Goal: Transaction & Acquisition: Purchase product/service

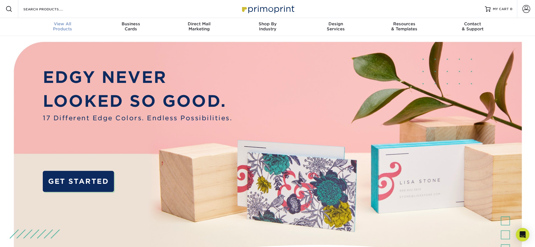
click at [60, 24] on span "View All" at bounding box center [62, 23] width 68 height 5
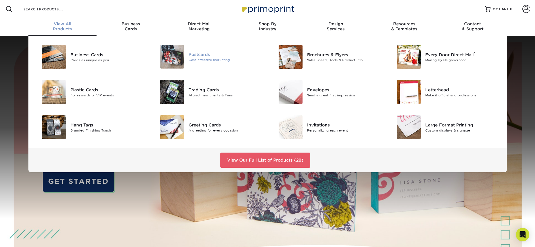
click at [185, 54] on div at bounding box center [168, 57] width 39 height 24
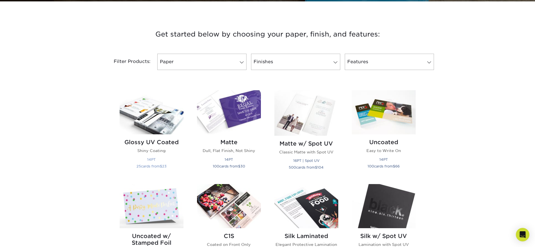
scroll to position [211, 0]
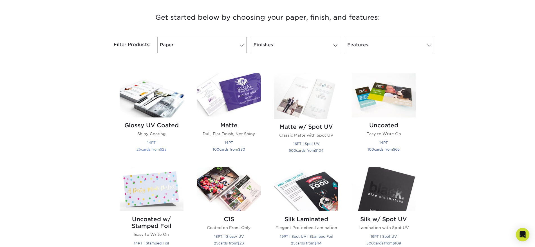
click at [157, 98] on img at bounding box center [152, 95] width 64 height 44
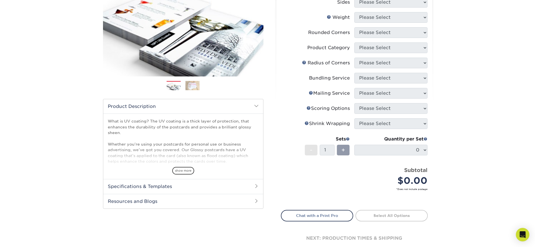
scroll to position [70, 0]
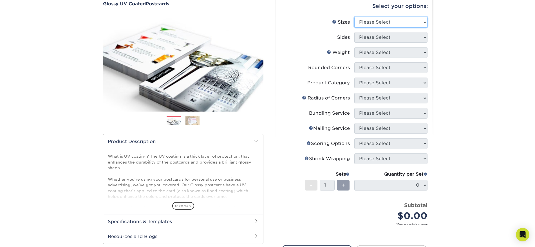
drag, startPoint x: 368, startPoint y: 19, endPoint x: 368, endPoint y: 22, distance: 3.1
click at [368, 19] on select "Please Select 1.5" x 7" 2" x 4" 2" x 6" 2" x 7" 2" x 8" 2.12" x 5.5" 2.12" x 5.…" at bounding box center [390, 22] width 73 height 11
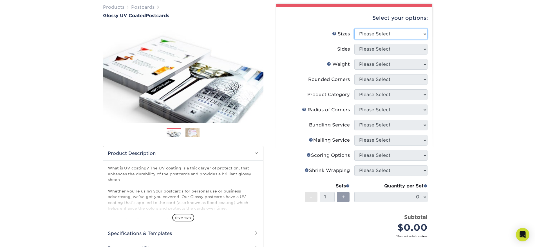
scroll to position [55, 0]
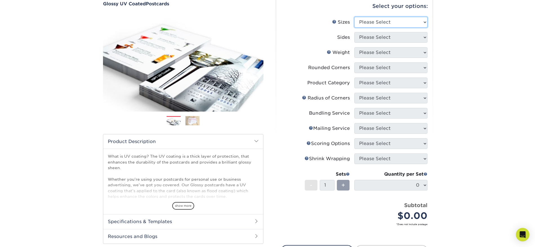
select select "4.00x6.00"
click at [354, 17] on select "Please Select 1.5" x 7" 2" x 4" 2" x 6" 2" x 7" 2" x 8" 2.12" x 5.5" 2.12" x 5.…" at bounding box center [390, 22] width 73 height 11
click at [387, 40] on select "Please Select Print Both Sides Print Front Only" at bounding box center [390, 37] width 73 height 11
select select "13abbda7-1d64-4f25-8bb2-c179b224825d"
click at [354, 32] on select "Please Select Print Both Sides Print Front Only" at bounding box center [390, 37] width 73 height 11
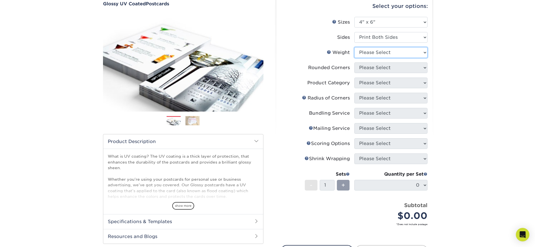
drag, startPoint x: 379, startPoint y: 53, endPoint x: 378, endPoint y: 56, distance: 3.7
click at [379, 53] on select "Please Select 14PT 16PT 18PT C1S" at bounding box center [390, 52] width 73 height 11
select select "16PT"
click at [354, 47] on select "Please Select 14PT 16PT 18PT C1S" at bounding box center [390, 52] width 73 height 11
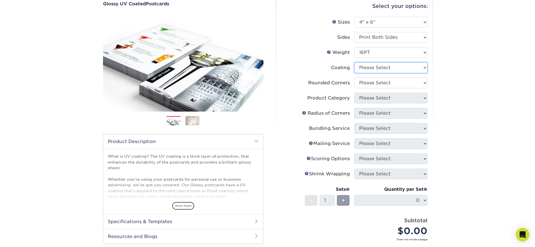
click at [393, 71] on select at bounding box center [390, 67] width 73 height 11
select select "ae367451-b2b8-45df-a344-0f05b6a12993"
click at [354, 62] on select at bounding box center [390, 67] width 73 height 11
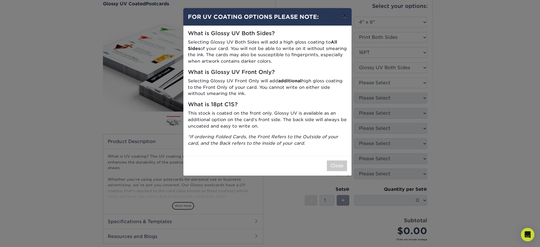
click at [344, 15] on button "×" at bounding box center [344, 16] width 13 height 16
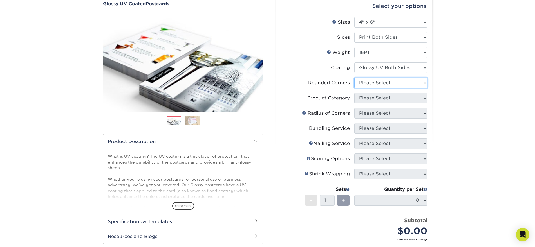
click at [371, 83] on select "Please Select Yes - Round 4 Corners No" at bounding box center [390, 83] width 73 height 11
select select "0"
click at [354, 78] on select "Please Select Yes - Round 4 Corners No" at bounding box center [390, 83] width 73 height 11
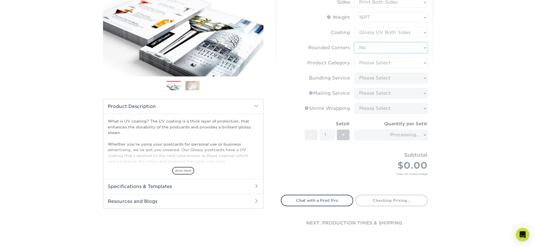
scroll to position [125, 0]
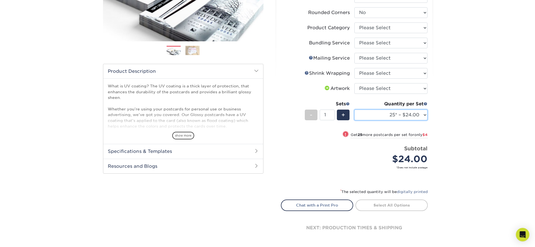
drag, startPoint x: 396, startPoint y: 116, endPoint x: 399, endPoint y: 115, distance: 3.2
click at [396, 116] on select "25* – $24.00 50* – $28.00 75* – $34.00 100* – $41.00 250* – $74.00 500 – $88.00…" at bounding box center [390, 115] width 73 height 11
click at [354, 110] on select "25* – $24.00 50* – $28.00 75* – $34.00 100* – $41.00 250* – $74.00 500 – $88.00…" at bounding box center [390, 115] width 73 height 11
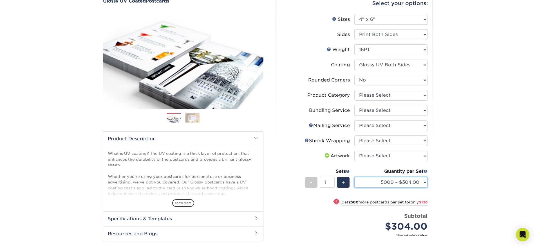
scroll to position [70, 0]
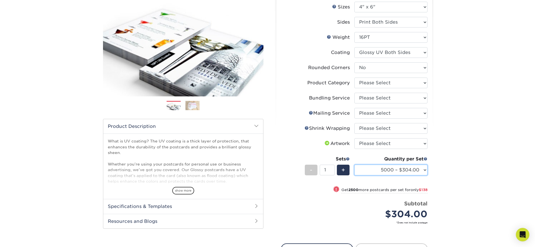
drag, startPoint x: 398, startPoint y: 169, endPoint x: 398, endPoint y: 166, distance: 2.9
click at [398, 169] on select "25* – $24.00 50* – $28.00 75* – $34.00 100* – $41.00 250* – $74.00 500 – $88.00…" at bounding box center [390, 170] width 73 height 11
select select "2500 – $205.00"
click at [354, 165] on select "25* – $24.00 50* – $28.00 75* – $34.00 100* – $41.00 250* – $74.00 500 – $88.00…" at bounding box center [390, 170] width 73 height 11
click at [367, 141] on select "Please Select I will upload files I need a design - $150" at bounding box center [390, 143] width 73 height 11
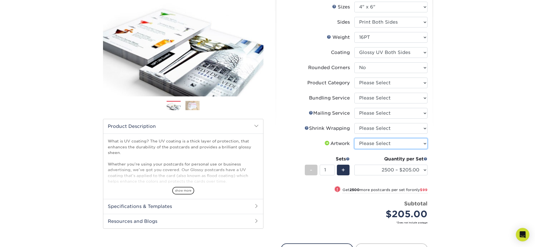
select select "upload"
click at [354, 138] on select "Please Select I will upload files I need a design - $150" at bounding box center [390, 143] width 73 height 11
click at [371, 81] on select "Please Select Postcards" at bounding box center [390, 83] width 73 height 11
select select "9b7272e0-d6c8-4c3c-8e97-d3a1bcdab858"
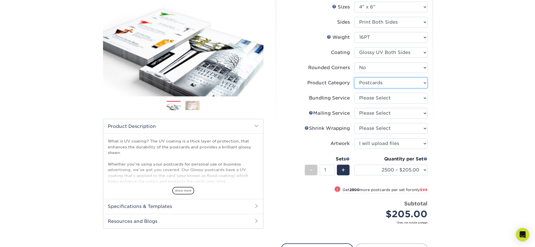
click at [354, 78] on select "Please Select Postcards" at bounding box center [390, 83] width 73 height 11
click at [372, 94] on select "Please Select No Bundling Services Yes, Bundles of 50 (+2 Days) Yes, Bundles of…" at bounding box center [390, 98] width 73 height 11
select select "58689abb-25c0-461c-a4c3-a80b627d6649"
click at [354, 93] on select "Please Select No Bundling Services Yes, Bundles of 50 (+2 Days) Yes, Bundles of…" at bounding box center [390, 98] width 73 height 11
click at [372, 112] on select "Please Select No Direct Mailing Service No, I will mail/stamp/imprint Direct Ma…" at bounding box center [390, 113] width 73 height 11
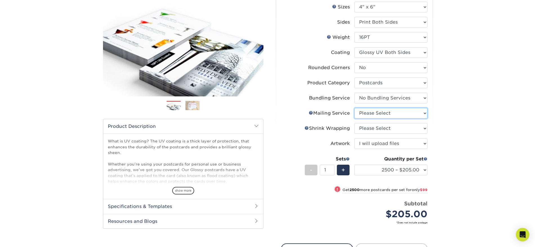
select select "3e5e9bdd-d78a-4c28-a41d-fe1407925ca6"
click at [354, 108] on select "Please Select No Direct Mailing Service No, I will mail/stamp/imprint Direct Ma…" at bounding box center [390, 113] width 73 height 11
click at [372, 127] on select "Please Select No Shrink Wrapping Shrink Wrap 100 Per Package Shrink Wrap 50 Per…" at bounding box center [390, 128] width 73 height 11
select select "c8749376-e7da-41d0-b3dc-647faf84d907"
click at [354, 123] on select "Please Select No Shrink Wrapping Shrink Wrap 100 Per Package Shrink Wrap 50 Per…" at bounding box center [390, 128] width 73 height 11
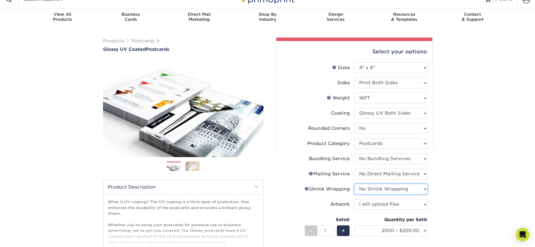
scroll to position [0, 0]
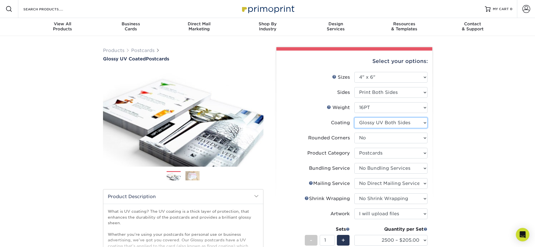
click at [376, 122] on select at bounding box center [390, 123] width 73 height 11
click at [354, 118] on select at bounding box center [390, 123] width 73 height 11
click at [445, 128] on div "Products Postcards Glossy UV Coated Postcards Previous Next show more 25" at bounding box center [267, 207] width 535 height 343
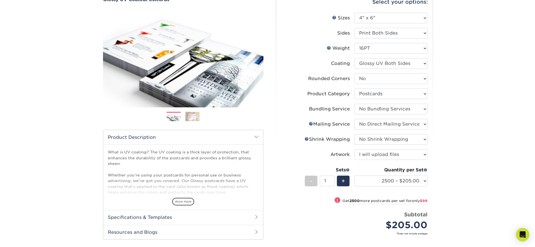
scroll to position [70, 0]
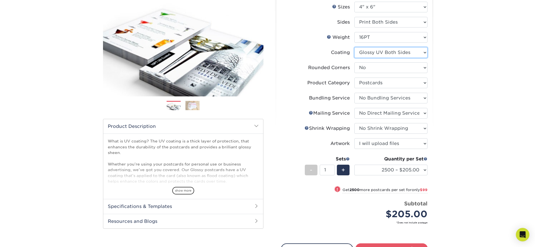
click at [398, 53] on select at bounding box center [390, 52] width 73 height 11
select select "1e8116af-acfc-44b1-83dc-8181aa338834"
click at [354, 47] on select at bounding box center [390, 52] width 73 height 11
select select "-1"
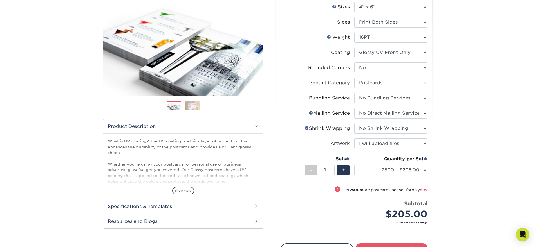
select select "-1"
select select
select select "-1"
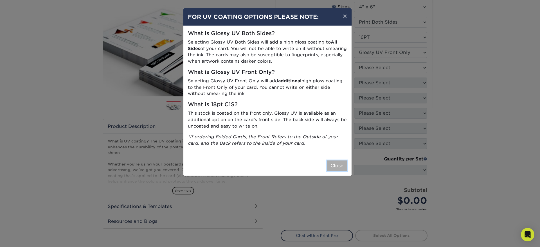
click at [337, 163] on button "Close" at bounding box center [337, 166] width 20 height 11
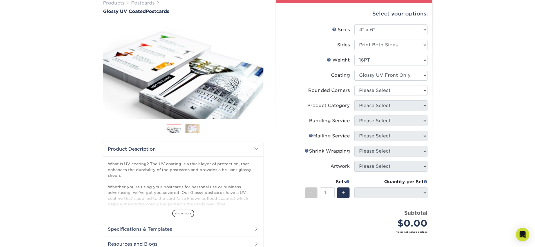
scroll to position [35, 0]
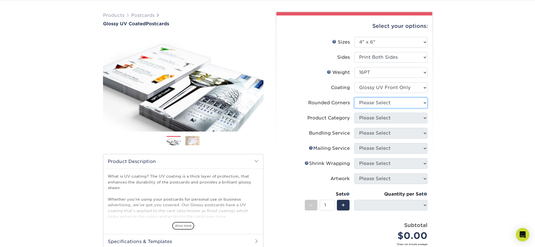
click at [395, 102] on select "Please Select Yes - Round 4 Corners No" at bounding box center [390, 103] width 73 height 11
select select "0"
click at [354, 98] on select "Please Select Yes - Round 4 Corners No" at bounding box center [390, 103] width 73 height 11
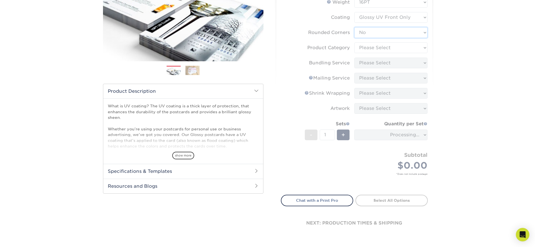
scroll to position [70, 0]
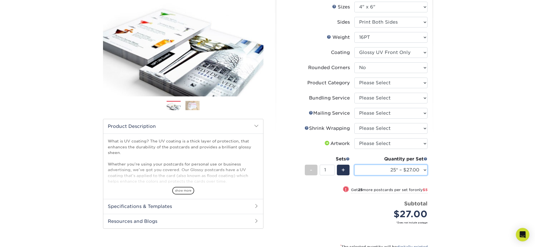
click at [404, 166] on select "25* – $27.00 50* – $32.00 75* – $39.00 100* – $46.00 250* – $84.00 500 – $100.0…" at bounding box center [390, 170] width 73 height 11
select select "2500 – $234.00"
click at [354, 165] on select "25* – $27.00 50* – $32.00 75* – $39.00 100* – $46.00 250* – $84.00 500 – $100.0…" at bounding box center [390, 170] width 73 height 11
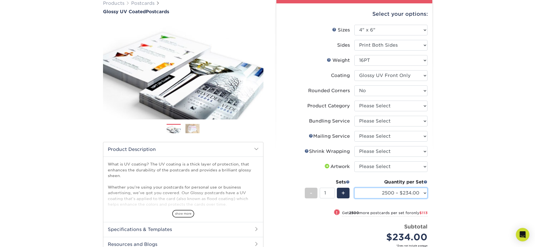
scroll to position [35, 0]
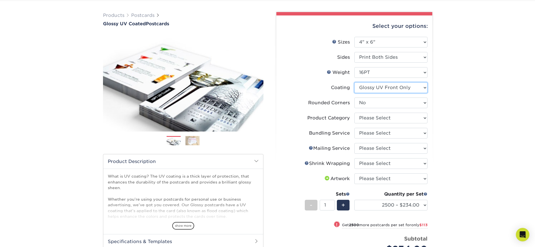
click at [396, 85] on select at bounding box center [390, 87] width 73 height 11
select select "ae367451-b2b8-45df-a344-0f05b6a12993"
click at [354, 82] on select at bounding box center [390, 87] width 73 height 11
select select "-1"
select select
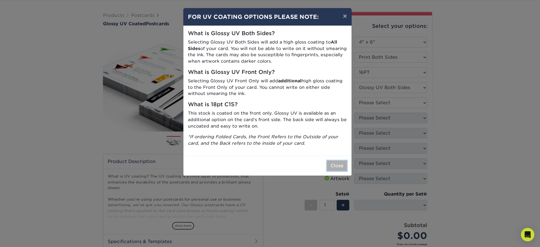
click at [334, 166] on button "Close" at bounding box center [337, 166] width 20 height 11
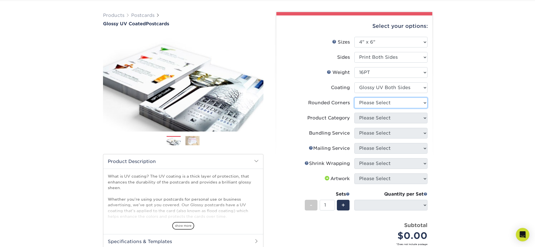
click at [399, 103] on select "Please Select Yes - Round 4 Corners No" at bounding box center [390, 103] width 73 height 11
select select "0"
click at [354, 98] on select "Please Select Yes - Round 4 Corners No" at bounding box center [390, 103] width 73 height 11
select select "-1"
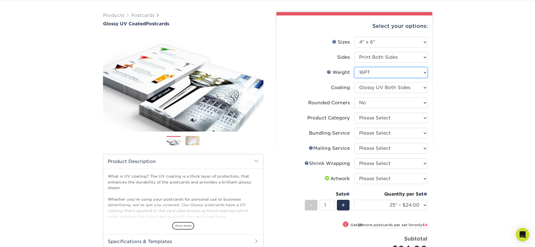
click at [359, 69] on select "Please Select 14PT 16PT 18PT C1S" at bounding box center [390, 72] width 73 height 11
select select "14PT"
click at [354, 67] on select "Please Select 14PT 16PT 18PT C1S" at bounding box center [390, 72] width 73 height 11
select select "-1"
select select
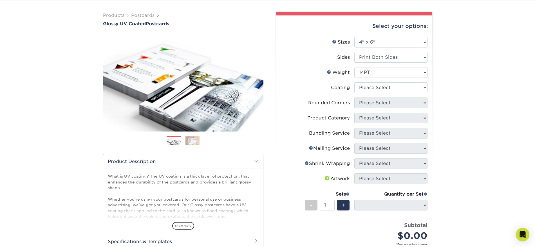
click at [382, 82] on li "Weight Help Weight Please Select 14PT 16PT 18PT C1S" at bounding box center [354, 74] width 146 height 15
click at [381, 87] on select at bounding box center [390, 87] width 73 height 11
select select "ae367451-b2b8-45df-a344-0f05b6a12993"
click at [354, 82] on select at bounding box center [390, 87] width 73 height 11
select select
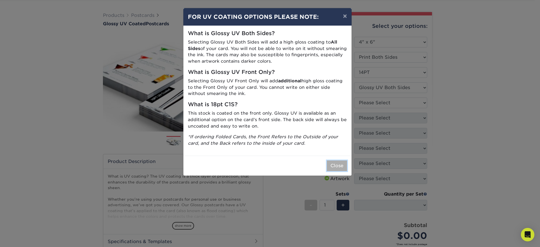
click at [339, 166] on button "Close" at bounding box center [337, 166] width 20 height 11
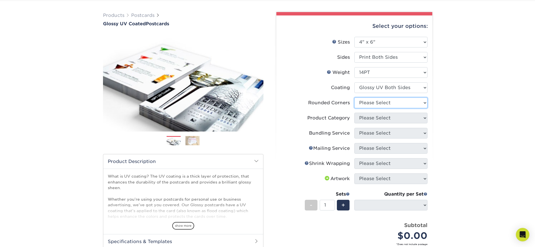
click at [376, 107] on select "Please Select Yes - Round 4 Corners No" at bounding box center [390, 103] width 73 height 11
select select "0"
click at [354, 98] on select "Please Select Yes - Round 4 Corners No" at bounding box center [390, 103] width 73 height 11
select select "-1"
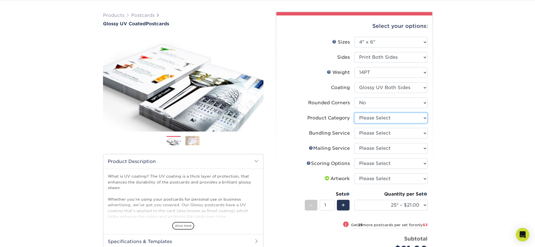
click at [372, 115] on select "Please Select Postcards" at bounding box center [390, 118] width 73 height 11
select select "9b7272e0-d6c8-4c3c-8e97-d3a1bcdab858"
click at [354, 113] on select "Please Select Postcards" at bounding box center [390, 118] width 73 height 11
click at [372, 134] on select "Please Select No Bundling Services Yes, Bundles of 50 (+2 Days) Yes, Bundles of…" at bounding box center [390, 133] width 73 height 11
select select "58689abb-25c0-461c-a4c3-a80b627d6649"
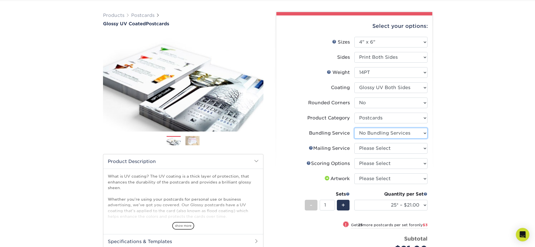
click at [354, 128] on select "Please Select No Bundling Services Yes, Bundles of 50 (+2 Days) Yes, Bundles of…" at bounding box center [390, 133] width 73 height 11
drag, startPoint x: 373, startPoint y: 146, endPoint x: 371, endPoint y: 152, distance: 6.2
click at [373, 146] on select "Please Select No Direct Mailing Service No, I will mail/stamp/imprint Direct Ma…" at bounding box center [390, 148] width 73 height 11
select select "3e5e9bdd-d78a-4c28-a41d-fe1407925ca6"
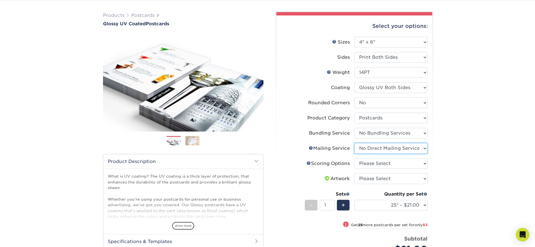
click at [354, 143] on select "Please Select No Direct Mailing Service No, I will mail/stamp/imprint Direct Ma…" at bounding box center [390, 148] width 73 height 11
click at [368, 158] on ul "Sizes Help Sizes Please Select 1.5" x 7" 2" x 4" 2" x 6" 2" x 7" 2" x 8" 2.12" …" at bounding box center [354, 152] width 147 height 231
click at [365, 164] on select "Please Select No Scoring One Score" at bounding box center [390, 163] width 73 height 11
select select "16ebe401-5398-422d-8cb0-f3adbb82deb5"
click at [354, 158] on select "Please Select No Scoring One Score" at bounding box center [390, 163] width 73 height 11
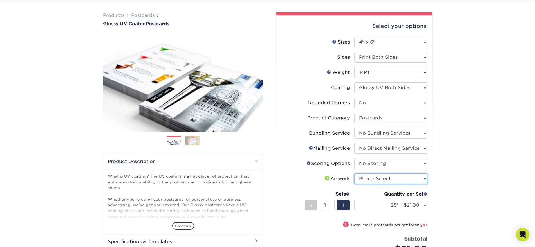
click at [370, 181] on select "Please Select I will upload files I need a design - $150" at bounding box center [390, 179] width 73 height 11
click at [354, 174] on select "Please Select I will upload files I need a design - $150" at bounding box center [390, 179] width 73 height 11
click at [373, 180] on select "Please Select I will upload files I need a design - $150" at bounding box center [390, 179] width 73 height 11
select select "upload"
click at [354, 174] on select "Please Select I will upload files I need a design - $150" at bounding box center [390, 179] width 73 height 11
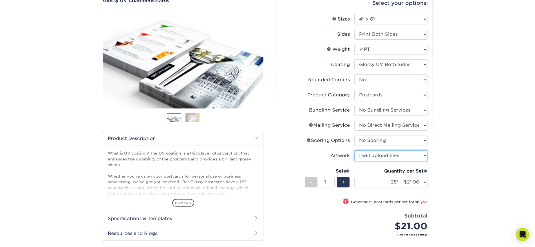
scroll to position [70, 0]
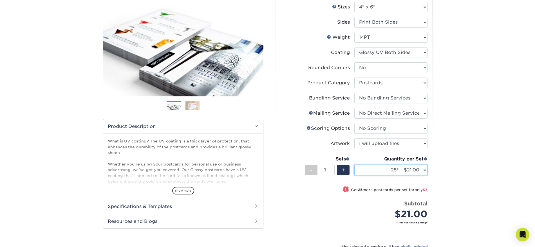
click at [392, 168] on select "25* – $21.00 50* – $24.00 75* – $30.00 100* – $39.00 250* – $62.00 500 – $85.00…" at bounding box center [390, 170] width 73 height 11
select select "2500 – $162.00"
click at [354, 165] on select "25* – $21.00 50* – $24.00 75* – $30.00 100* – $39.00 250* – $62.00 500 – $85.00…" at bounding box center [390, 170] width 73 height 11
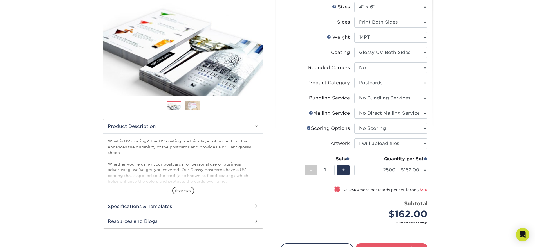
click at [435, 193] on div "Select your options: Sizes Help Sizes Please Select 1.5" x 7" 2" x 4" No" at bounding box center [351, 135] width 169 height 316
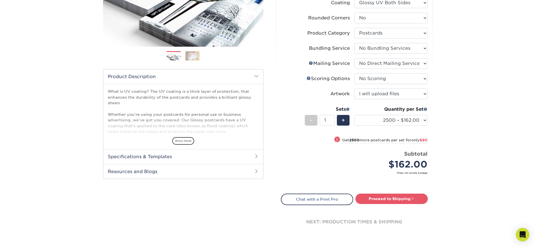
scroll to position [141, 0]
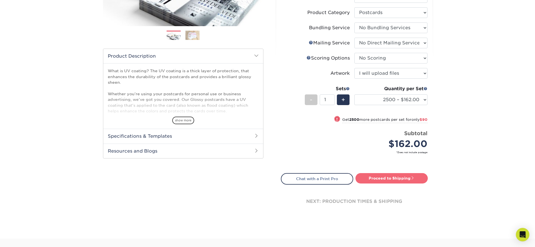
click at [389, 179] on link "Proceed to Shipping" at bounding box center [391, 178] width 72 height 10
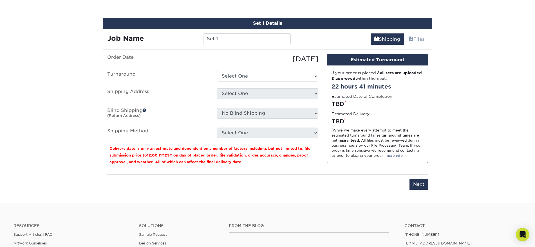
scroll to position [329, 0]
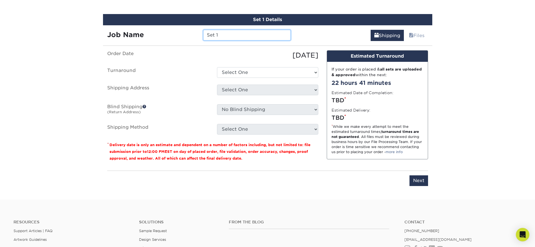
click at [221, 33] on input "Set 1" at bounding box center [246, 35] width 87 height 11
type input "A"
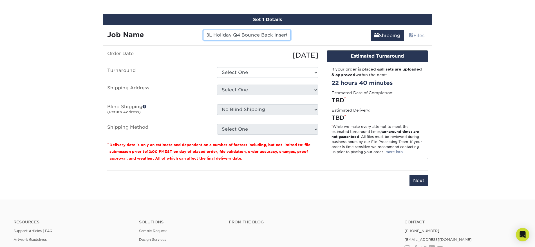
type input "BL Holiday Q4 Bounce Back Insert"
click at [265, 72] on select "Select One 2-4 Business Days 2 Day Next Business Day" at bounding box center [267, 72] width 101 height 11
select select "7c050b47-aa2d-459d-94e7-0634e2f1cc49"
click at [217, 67] on select "Select One 2-4 Business Days 2 Day Next Business Day" at bounding box center [267, 72] width 101 height 11
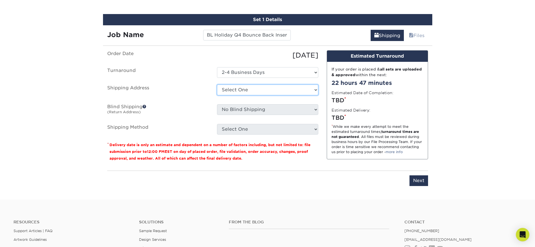
click at [245, 92] on select "Select One + Add New Address - Login" at bounding box center [267, 90] width 101 height 11
click at [244, 73] on select "Select One 2-4 Business Days 2 Day Next Business Day" at bounding box center [267, 72] width 101 height 11
click at [217, 67] on select "Select One 2-4 Business Days 2 Day Next Business Day" at bounding box center [267, 72] width 101 height 11
click at [236, 89] on select "Select One + Add New Address - Login" at bounding box center [267, 90] width 101 height 11
click at [217, 85] on select "Select One + Add New Address - Login" at bounding box center [267, 90] width 101 height 11
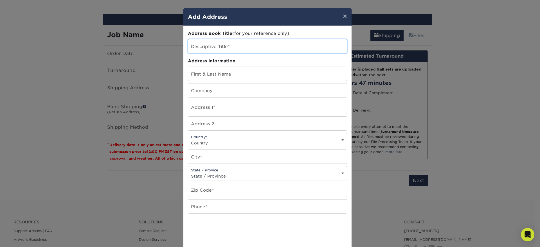
click at [222, 43] on input "text" at bounding box center [267, 46] width 159 height 14
click at [154, 53] on div "× Add Address Address Book Title (for your reference only) Descriptive Title* A…" at bounding box center [270, 123] width 540 height 247
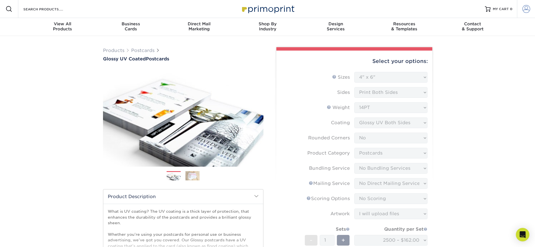
click at [528, 9] on span at bounding box center [526, 9] width 8 height 8
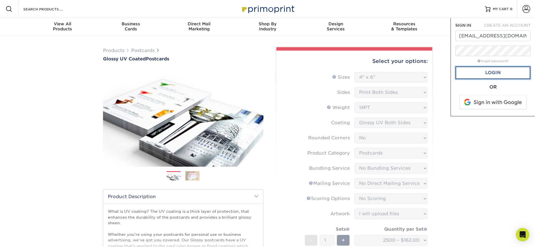
click at [503, 69] on link "Login" at bounding box center [492, 72] width 75 height 13
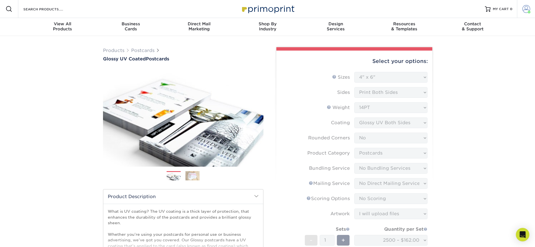
click at [525, 7] on span at bounding box center [526, 9] width 8 height 8
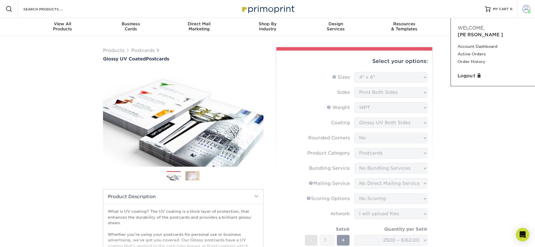
click at [525, 7] on span at bounding box center [526, 9] width 8 height 8
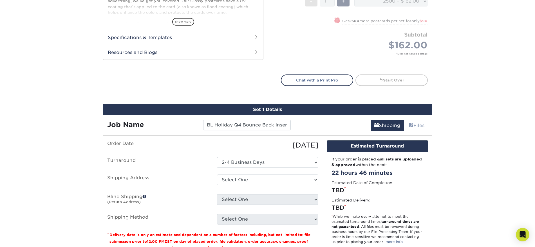
scroll to position [281, 0]
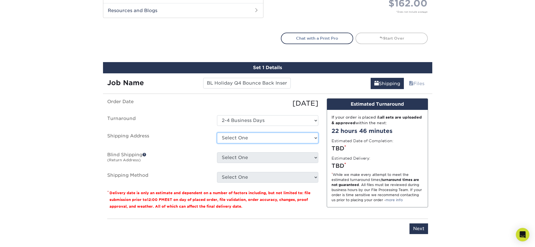
click at [227, 138] on select "Select One 400 FAIRVIEW AVE N, SEATTLE, WA 1000 REMINGTON BLVD, BOLINGBROOK, IL…" at bounding box center [267, 138] width 101 height 11
select select "271015"
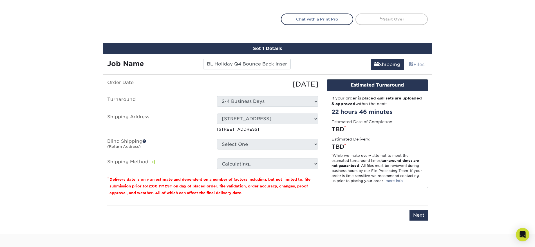
scroll to position [352, 0]
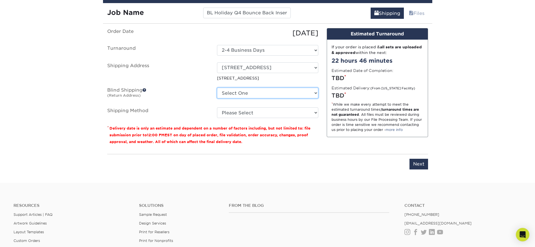
click at [231, 93] on select "Select One 400 FAIRVIEW AVE N, SEATTLE, WA 1000 REMINGTON BLVD, BOLINGBROOK, IL…" at bounding box center [267, 93] width 101 height 11
select select "newaddress"
click at [217, 88] on select "Select One 400 FAIRVIEW AVE N, SEATTLE, WA 1000 REMINGTON BLVD, BOLINGBROOK, IL…" at bounding box center [267, 93] width 101 height 11
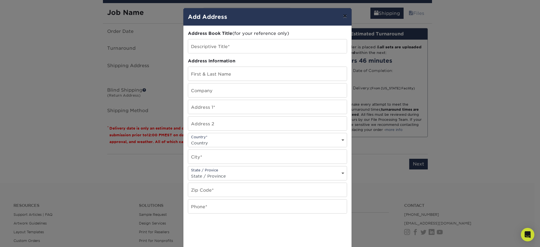
click at [346, 16] on button "×" at bounding box center [344, 16] width 13 height 16
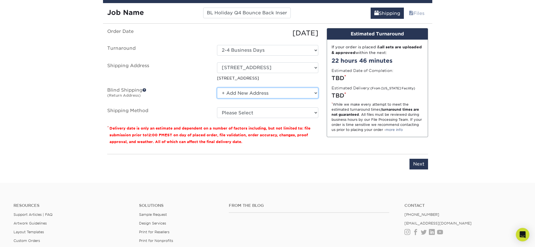
click at [254, 94] on select "Select One 400 FAIRVIEW AVE N, SEATTLE, WA 1000 REMINGTON BLVD, BOLINGBROOK, IL…" at bounding box center [267, 93] width 101 height 11
click at [217, 88] on select "Select One 400 FAIRVIEW AVE N, SEATTLE, WA 1000 REMINGTON BLVD, BOLINGBROOK, IL…" at bounding box center [267, 93] width 101 height 11
click at [247, 93] on select "Select One 400 FAIRVIEW AVE N, SEATTLE, WA 1000 REMINGTON BLVD, BOLINGBROOK, IL…" at bounding box center [267, 93] width 101 height 11
click at [217, 88] on select "Select One 400 FAIRVIEW AVE N, SEATTLE, WA 1000 REMINGTON BLVD, BOLINGBROOK, IL…" at bounding box center [267, 93] width 101 height 11
click at [291, 87] on ul "Order Date 09/22/2025 Turnaround Select One 2-4 Business Days 2 Day Next Busine…" at bounding box center [212, 73] width 211 height 90
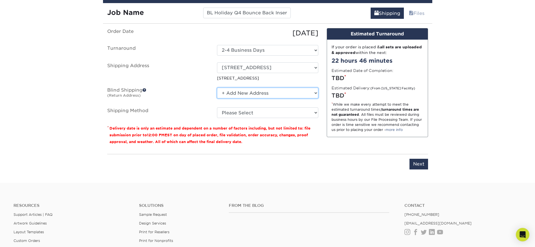
click at [273, 95] on select "Select One 400 FAIRVIEW AVE N, SEATTLE, WA 1000 REMINGTON BLVD, BOLINGBROOK, IL…" at bounding box center [267, 93] width 101 height 11
click at [217, 88] on select "Select One 400 FAIRVIEW AVE N, SEATTLE, WA 1000 REMINGTON BLVD, BOLINGBROOK, IL…" at bounding box center [267, 93] width 101 height 11
click at [240, 112] on select "Please Select Ground Shipping (+$20.22) 3 Day Shipping Service (+$29.62) 2 Day …" at bounding box center [267, 112] width 101 height 11
select select "03"
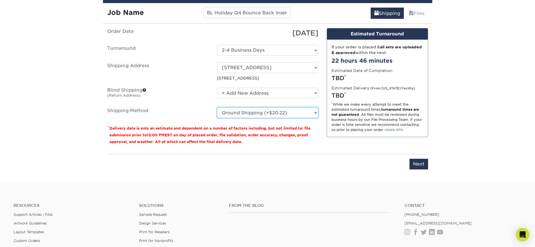
click at [217, 107] on select "Please Select Ground Shipping (+$20.22) 3 Day Shipping Service (+$29.62) 2 Day …" at bounding box center [267, 112] width 101 height 11
click at [263, 134] on small "Delivery date is only an estimate and dependent on a number of factors includin…" at bounding box center [209, 135] width 201 height 18
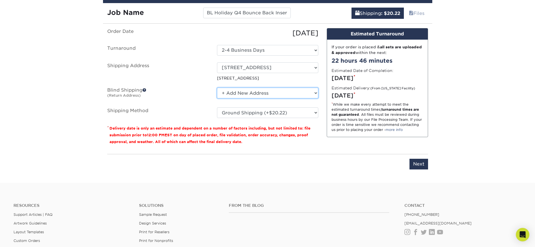
click at [262, 94] on select "Select One 400 FAIRVIEW AVE N, SEATTLE, WA 1000 REMINGTON BLVD, BOLINGBROOK, IL…" at bounding box center [267, 93] width 101 height 11
click at [423, 163] on input "Next" at bounding box center [418, 164] width 19 height 11
type input "Next"
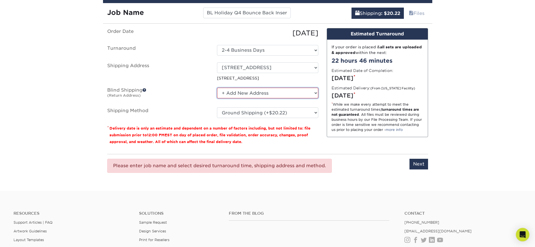
click at [255, 90] on select "Select One 400 FAIRVIEW AVE N, SEATTLE, WA 1000 REMINGTON BLVD, BOLINGBROOK, IL…" at bounding box center [267, 93] width 101 height 11
click at [217, 88] on select "Select One 400 FAIRVIEW AVE N, SEATTLE, WA 1000 REMINGTON BLVD, BOLINGBROOK, IL…" at bounding box center [267, 93] width 101 height 11
click at [232, 139] on p "* Delivery date is only an estimate and dependent on a number of factors includ…" at bounding box center [212, 135] width 211 height 20
click at [240, 48] on select "Select One 2-4 Business Days 2 Day Next Business Day" at bounding box center [267, 50] width 101 height 11
click at [217, 45] on select "Select One 2-4 Business Days 2 Day Next Business Day" at bounding box center [267, 50] width 101 height 11
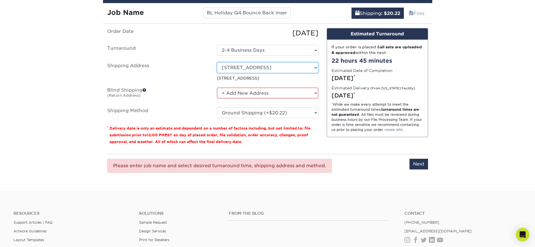
click at [238, 65] on select "Select One 400 FAIRVIEW AVE N, SEATTLE, WA 1000 REMINGTON BLVD, BOLINGBROOK, IL…" at bounding box center [267, 67] width 101 height 11
click at [238, 89] on select "Select One 400 FAIRVIEW AVE N, SEATTLE, WA 1000 REMINGTON BLVD, BOLINGBROOK, IL…" at bounding box center [267, 93] width 101 height 11
select select "-1"
click at [217, 88] on select "Select One 400 FAIRVIEW AVE N, SEATTLE, WA 1000 REMINGTON BLVD, BOLINGBROOK, IL…" at bounding box center [267, 93] width 101 height 11
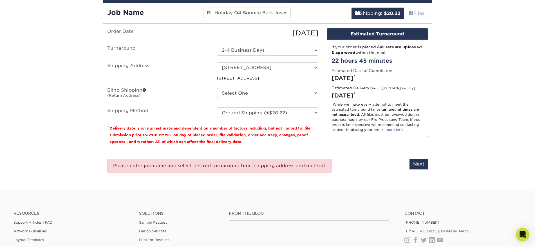
click at [325, 168] on div "Please enter job name and select desired turnaround time, shipping address and …" at bounding box center [219, 166] width 224 height 14
click at [411, 163] on input "Next" at bounding box center [418, 164] width 19 height 11
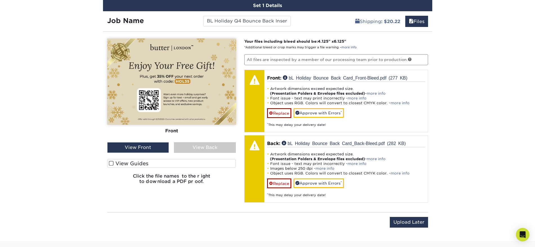
scroll to position [331, 0]
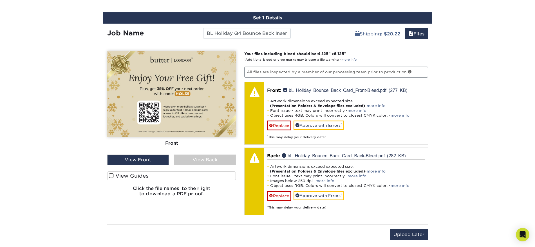
click at [198, 158] on div "View Back" at bounding box center [205, 160] width 62 height 11
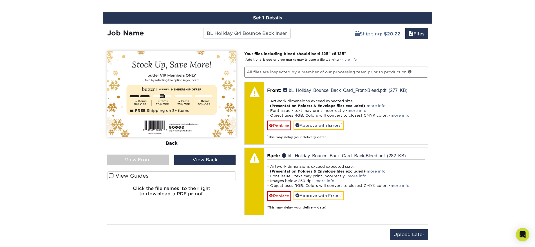
click at [153, 160] on div "View Front" at bounding box center [138, 160] width 62 height 11
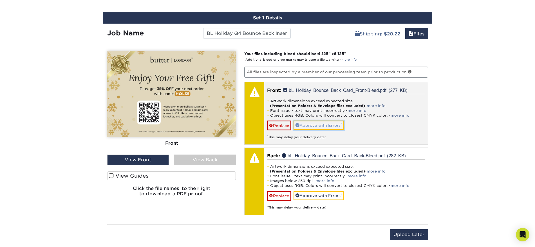
click at [315, 124] on link "Approve with Errors *" at bounding box center [318, 126] width 50 height 10
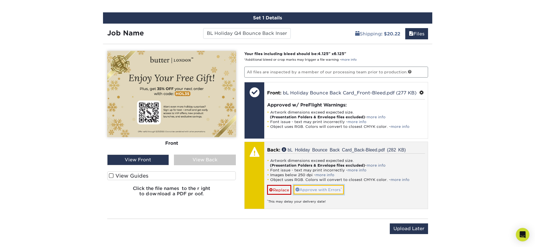
click at [316, 187] on link "Approve with Errors *" at bounding box center [318, 190] width 50 height 10
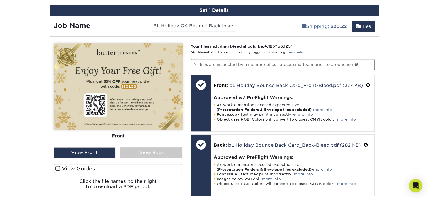
scroll to position [352, 0]
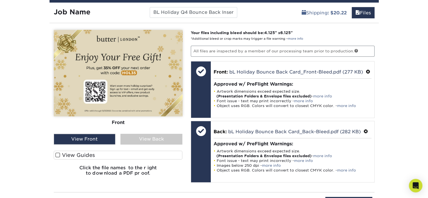
click at [142, 139] on div "View Back" at bounding box center [151, 139] width 62 height 11
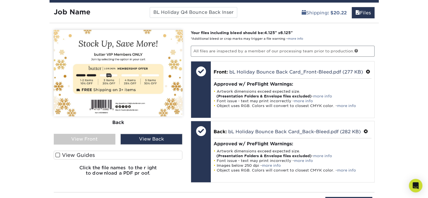
click at [100, 139] on div "View Front" at bounding box center [85, 139] width 62 height 11
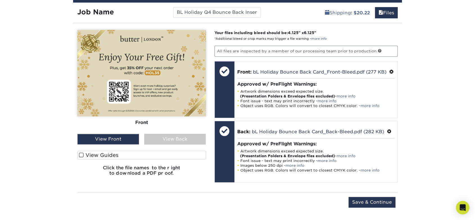
scroll to position [353, 0]
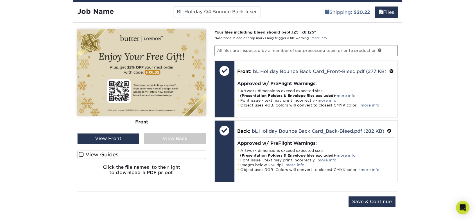
drag, startPoint x: 434, startPoint y: 61, endPoint x: 431, endPoint y: 69, distance: 9.1
click at [357, 200] on input "Save & Continue" at bounding box center [372, 201] width 47 height 11
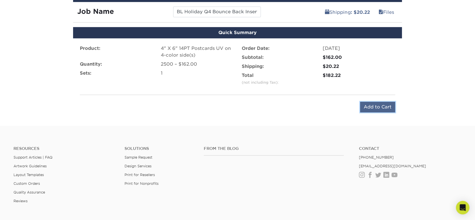
click at [370, 105] on input "Add to Cart" at bounding box center [377, 107] width 35 height 11
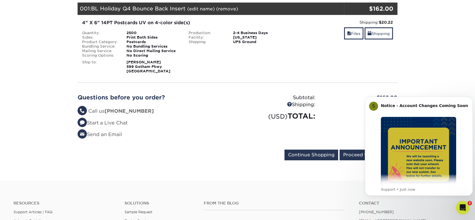
scroll to position [94, 0]
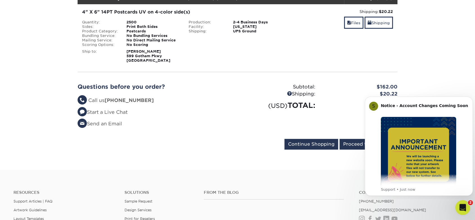
click at [465, 212] on div "Open Intercom Messenger" at bounding box center [462, 206] width 19 height 19
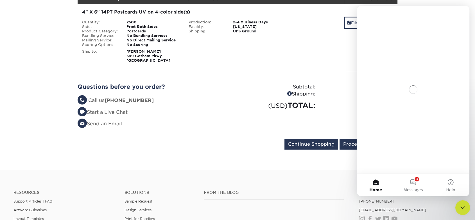
scroll to position [0, 0]
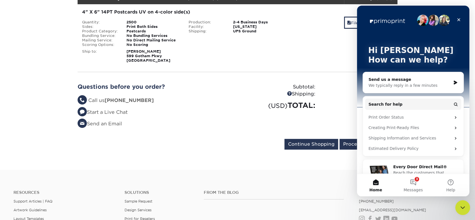
click at [465, 204] on icon "Close Intercom Messenger" at bounding box center [462, 206] width 7 height 7
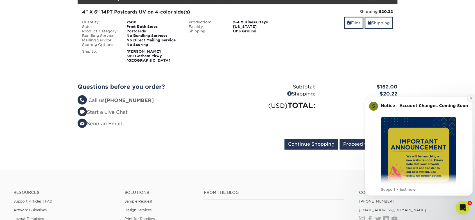
click at [471, 98] on icon "Dismiss notification" at bounding box center [471, 98] width 2 height 2
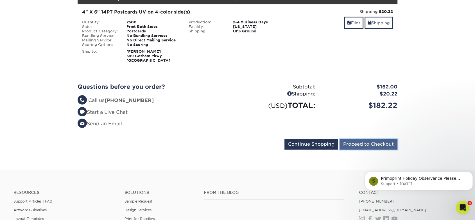
click at [369, 144] on input "Proceed to Checkout" at bounding box center [369, 144] width 58 height 11
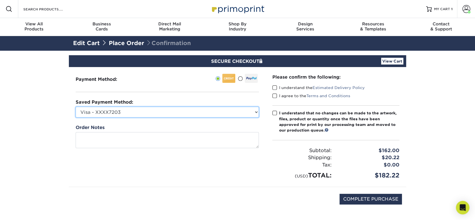
click at [150, 114] on select "Visa - XXXX7203 American Express - XXXX1009 American Express - XXXX1005 America…" at bounding box center [167, 112] width 183 height 11
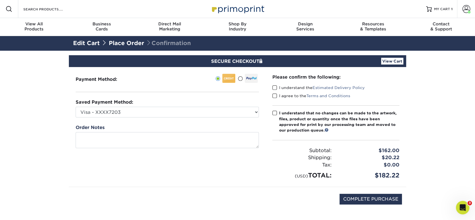
drag, startPoint x: 198, startPoint y: 193, endPoint x: 192, endPoint y: 192, distance: 6.0
click at [198, 193] on div "COMPLETE PURCHASE" at bounding box center [237, 202] width 329 height 30
click at [272, 112] on div "Please confirm the following: I understand the Estimated Delivery Policy I agre…" at bounding box center [336, 127] width 141 height 120
click at [273, 94] on span at bounding box center [275, 95] width 5 height 5
click at [0, 0] on input "I agree to the Terms and Conditions" at bounding box center [0, 0] width 0 height 0
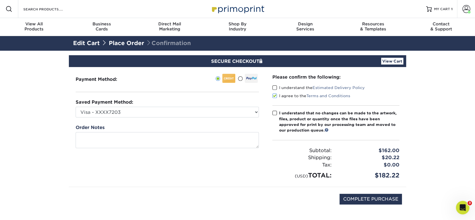
click at [274, 85] on span at bounding box center [275, 87] width 5 height 5
click at [0, 0] on input "I understand the Estimated Delivery Policy" at bounding box center [0, 0] width 0 height 0
click at [274, 114] on span at bounding box center [275, 112] width 5 height 5
click at [0, 0] on input "I understand that no changes can be made to the artwork, files, product or quan…" at bounding box center [0, 0] width 0 height 0
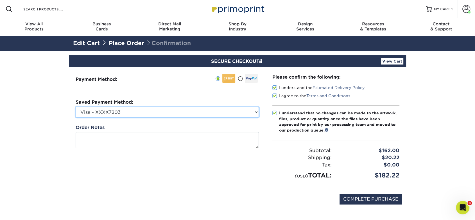
click at [154, 110] on select "Visa - XXXX7203 American Express - XXXX1009 American Express - XXXX1005 America…" at bounding box center [167, 112] width 183 height 11
click at [154, 112] on select "Visa - XXXX7203 American Express - XXXX1009 American Express - XXXX1005 America…" at bounding box center [167, 112] width 183 height 11
select select "73125"
click at [76, 107] on select "Visa - XXXX7203 American Express - XXXX1009 American Express - XXXX1005 America…" at bounding box center [167, 112] width 183 height 11
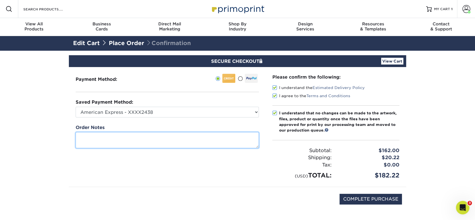
click at [140, 139] on textarea at bounding box center [167, 140] width 183 height 16
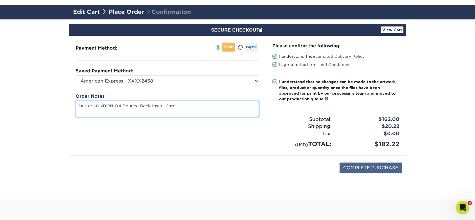
type textarea "butter LONDON Q4 Bounce Back Insert Card"
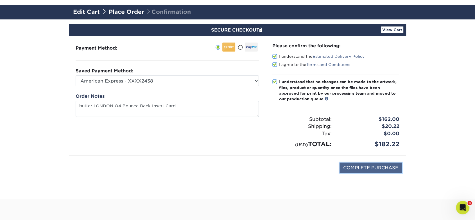
click at [379, 168] on input "COMPLETE PURCHASE" at bounding box center [371, 167] width 62 height 11
type input "PROCESSING, PLEASE WAIT..."
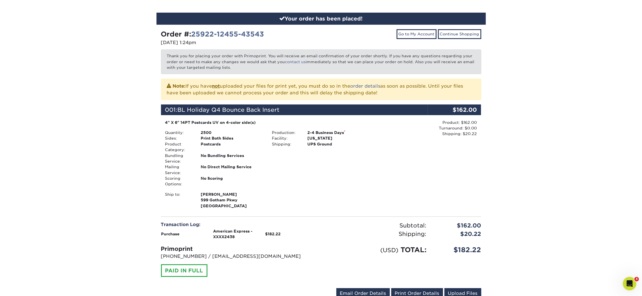
scroll to position [33, 0]
